Goal: Use online tool/utility: Utilize a website feature to perform a specific function

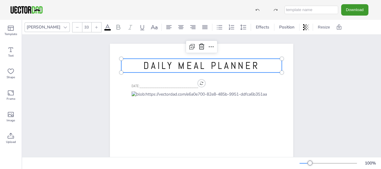
click at [181, 68] on span "DAILY MEAL PLANNER" at bounding box center [201, 65] width 116 height 13
click at [14, 94] on icon at bounding box center [10, 92] width 7 height 7
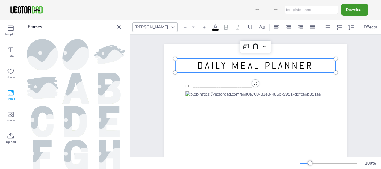
click at [120, 28] on icon at bounding box center [119, 27] width 6 height 6
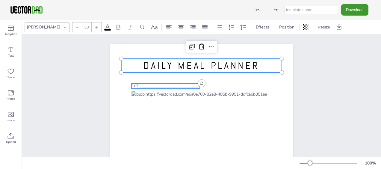
type input "12"
click at [164, 84] on span "DATE:_____________________________" at bounding box center [164, 89] width 67 height 10
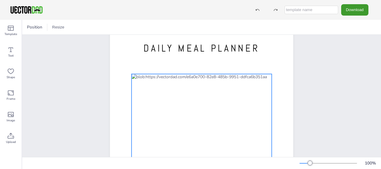
scroll to position [17, 0]
click at [227, 103] on div at bounding box center [201, 158] width 140 height 166
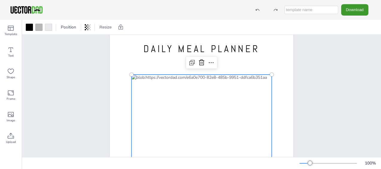
click at [227, 103] on div at bounding box center [201, 158] width 140 height 166
click at [234, 79] on div at bounding box center [201, 158] width 140 height 166
click at [212, 63] on div at bounding box center [211, 63] width 10 height 10
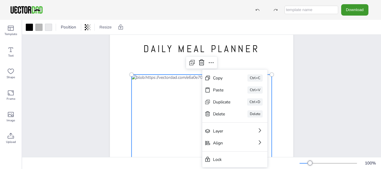
click at [170, 103] on div at bounding box center [201, 158] width 140 height 166
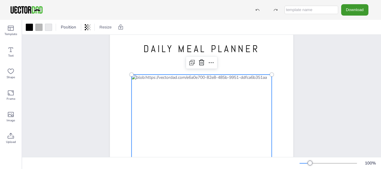
click at [163, 82] on div at bounding box center [201, 158] width 140 height 166
click at [162, 80] on div at bounding box center [201, 158] width 140 height 166
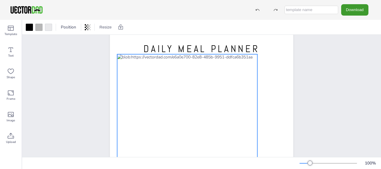
drag, startPoint x: 162, startPoint y: 80, endPoint x: 147, endPoint y: 59, distance: 24.9
click at [147, 59] on div at bounding box center [187, 137] width 140 height 166
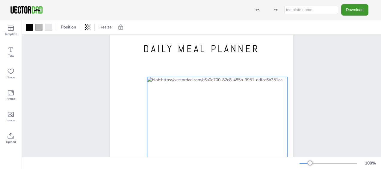
drag, startPoint x: 199, startPoint y: 91, endPoint x: 203, endPoint y: 93, distance: 4.8
click at [203, 93] on div at bounding box center [217, 160] width 140 height 166
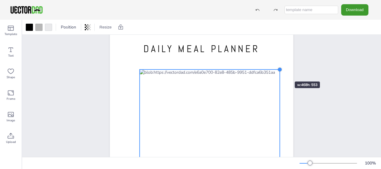
drag, startPoint x: 277, startPoint y: 71, endPoint x: 271, endPoint y: 68, distance: 5.9
click at [271, 68] on div "[DOMAIN_NAME] DAILY MEAL PLANNER" at bounding box center [201, 145] width 183 height 237
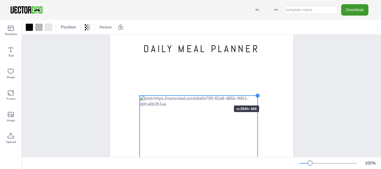
drag, startPoint x: 278, startPoint y: 66, endPoint x: 226, endPoint y: 91, distance: 57.9
click at [226, 91] on div "[DOMAIN_NAME] DAILY MEAL PLANNER" at bounding box center [201, 145] width 183 height 237
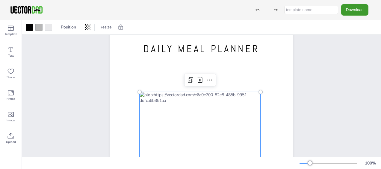
click at [217, 109] on div at bounding box center [200, 163] width 121 height 143
click at [207, 75] on div at bounding box center [210, 80] width 10 height 10
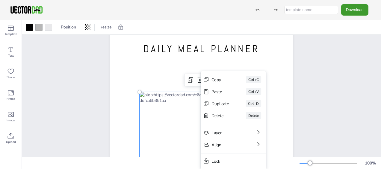
click at [160, 95] on div at bounding box center [200, 163] width 121 height 143
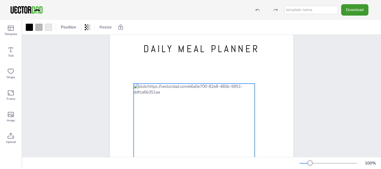
drag, startPoint x: 160, startPoint y: 95, endPoint x: 154, endPoint y: 86, distance: 10.3
click at [154, 86] on div at bounding box center [194, 155] width 121 height 143
click at [191, 72] on icon at bounding box center [193, 71] width 5 height 6
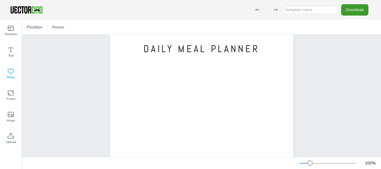
click at [11, 74] on icon at bounding box center [10, 71] width 7 height 7
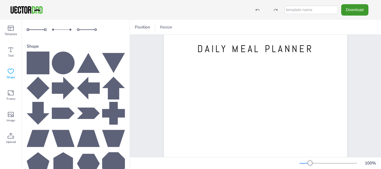
scroll to position [0, 0]
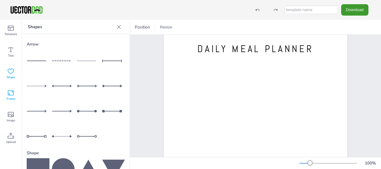
click at [13, 90] on icon at bounding box center [10, 92] width 7 height 7
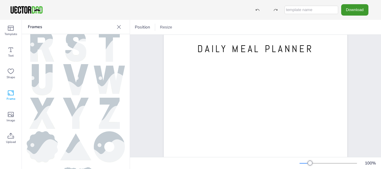
scroll to position [320, 0]
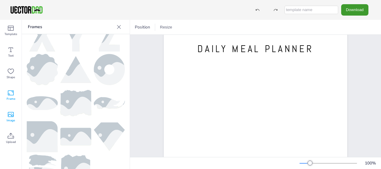
click at [10, 111] on icon at bounding box center [10, 114] width 7 height 7
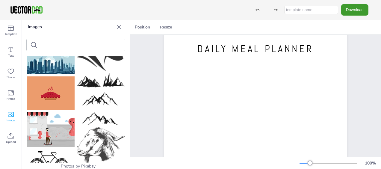
scroll to position [454, 0]
click at [117, 27] on icon at bounding box center [119, 27] width 6 height 6
